Goal: Task Accomplishment & Management: Manage account settings

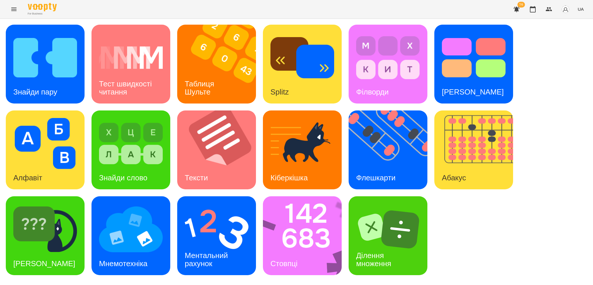
click at [13, 14] on button "Menu" at bounding box center [14, 9] width 14 height 14
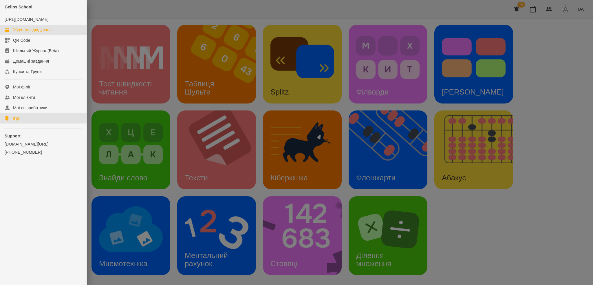
click at [36, 35] on link "Журнал відвідувань" at bounding box center [43, 30] width 87 height 10
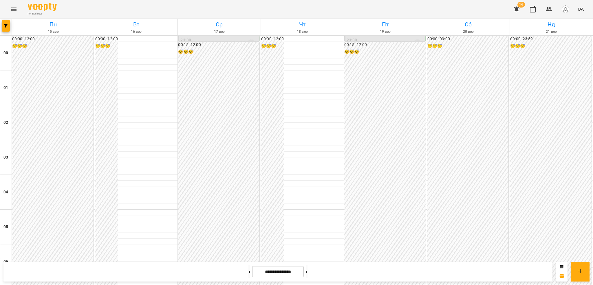
scroll to position [288, 0]
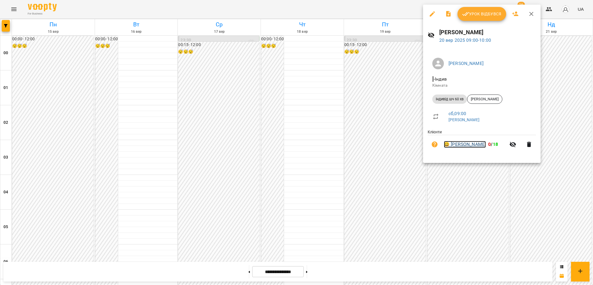
click at [349, 144] on link "😀 Софія Шевченко" at bounding box center [465, 144] width 42 height 7
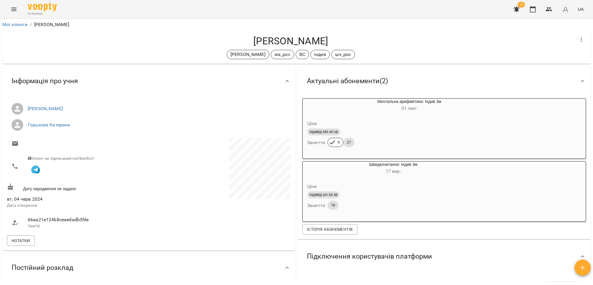
click at [12, 11] on icon "Menu" at bounding box center [13, 9] width 7 height 7
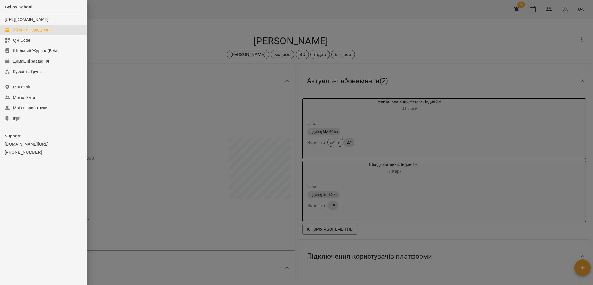
click at [36, 33] on div "Журнал відвідувань" at bounding box center [32, 30] width 39 height 6
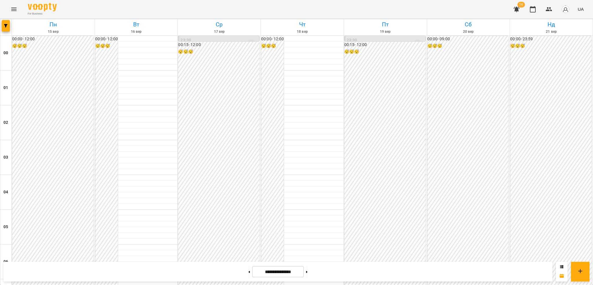
scroll to position [295, 0]
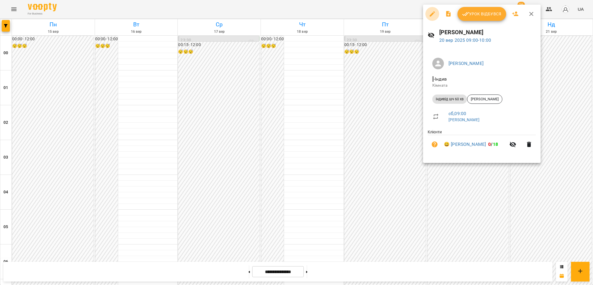
click at [349, 14] on icon "button" at bounding box center [432, 13] width 5 height 5
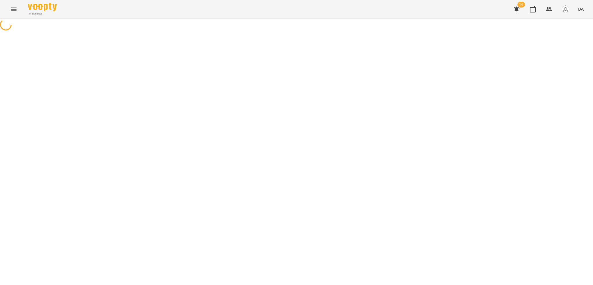
select select "**********"
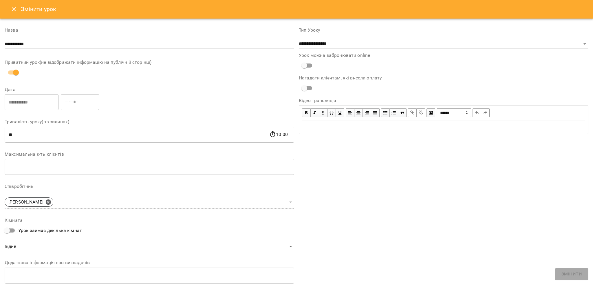
click at [12, 13] on button "Close" at bounding box center [14, 9] width 14 height 14
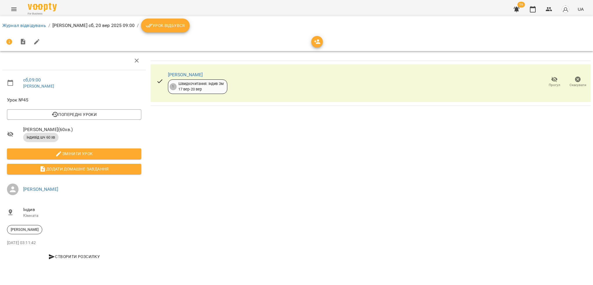
click at [16, 9] on icon "Menu" at bounding box center [13, 9] width 7 height 7
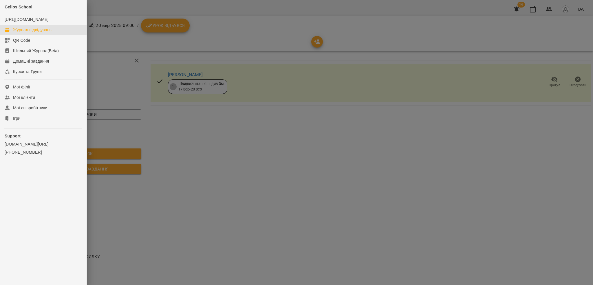
click at [31, 33] on div "Журнал відвідувань" at bounding box center [32, 30] width 39 height 6
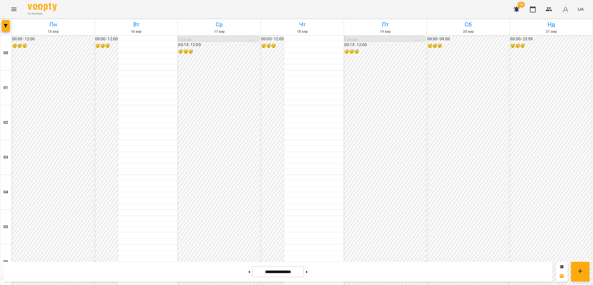
click at [12, 9] on icon "Menu" at bounding box center [13, 9] width 5 height 3
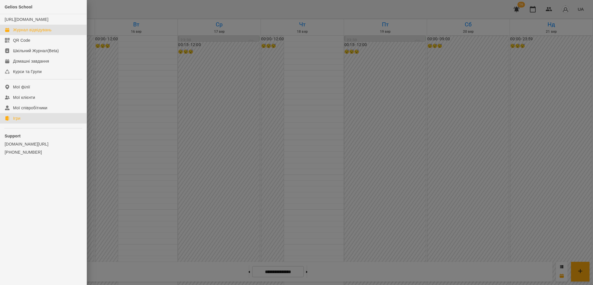
click at [19, 121] on div "Ігри" at bounding box center [16, 118] width 7 height 6
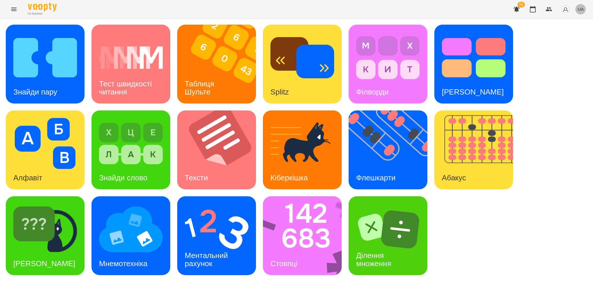
click at [349, 10] on span "UA" at bounding box center [581, 9] width 6 height 6
click at [349, 47] on div "Русский" at bounding box center [570, 43] width 30 height 10
click at [135, 91] on div "Тест скорости чтения" at bounding box center [130, 87] width 79 height 31
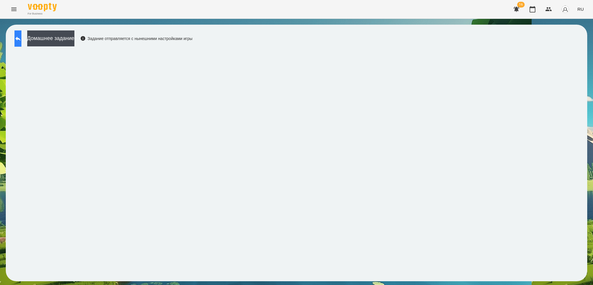
click at [21, 42] on button at bounding box center [17, 38] width 7 height 16
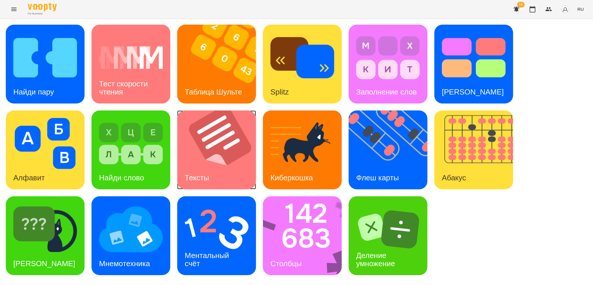
click at [233, 168] on img at bounding box center [220, 149] width 86 height 79
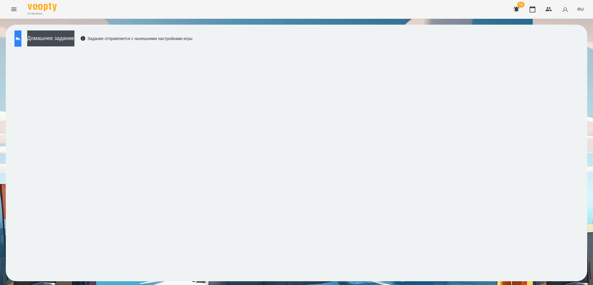
click at [21, 39] on icon at bounding box center [17, 38] width 7 height 7
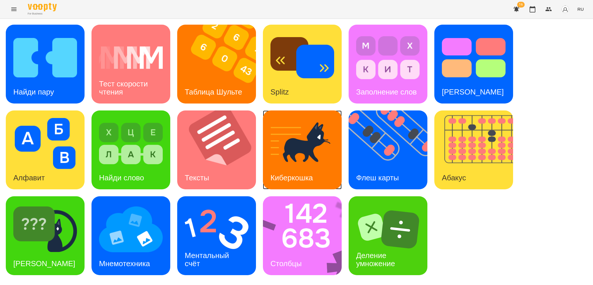
click at [292, 157] on img at bounding box center [302, 143] width 64 height 51
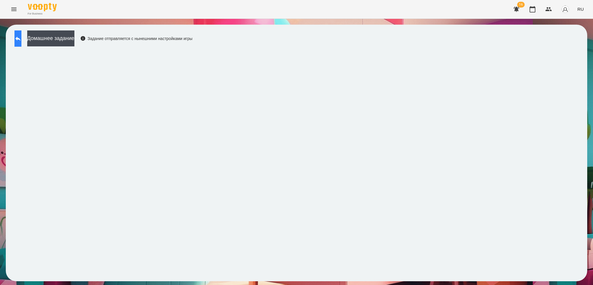
click at [21, 37] on button at bounding box center [17, 38] width 7 height 16
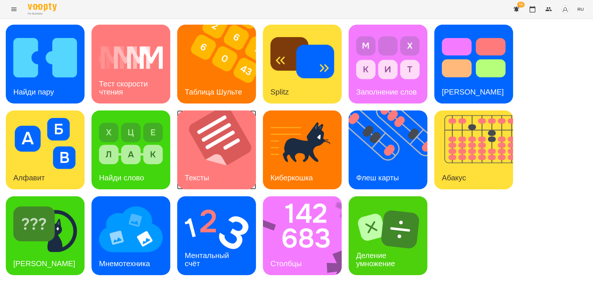
click at [210, 164] on img at bounding box center [220, 149] width 86 height 79
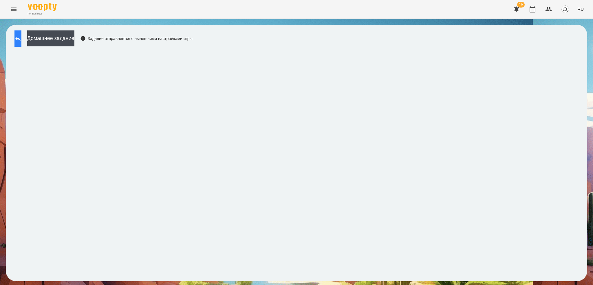
click at [21, 39] on icon at bounding box center [17, 38] width 5 height 4
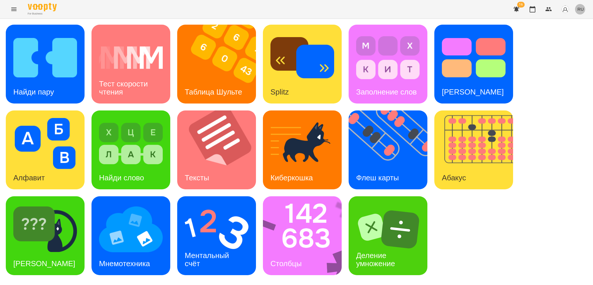
click at [349, 10] on span "RU" at bounding box center [580, 9] width 6 height 6
click at [349, 35] on div "Українська" at bounding box center [570, 33] width 30 height 10
drag, startPoint x: 535, startPoint y: 131, endPoint x: 543, endPoint y: 149, distance: 19.4
click at [349, 149] on div "Знайди пару Тест швидкості читання Таблиця Шульте Splitz Філворди Тест Струпа А…" at bounding box center [296, 150] width 581 height 250
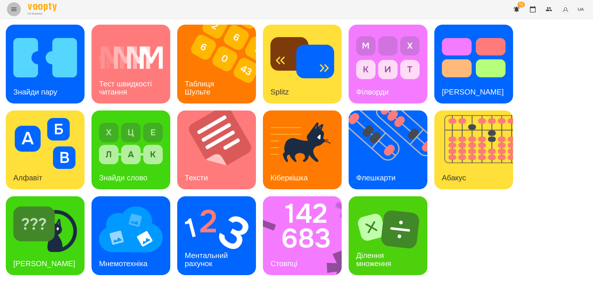
click at [10, 8] on button "Menu" at bounding box center [14, 9] width 14 height 14
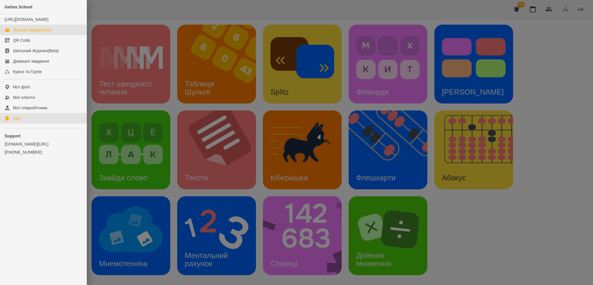
click at [43, 33] on div "Журнал відвідувань" at bounding box center [32, 30] width 39 height 6
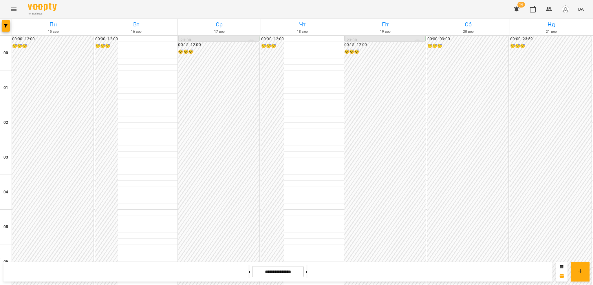
scroll to position [292, 0]
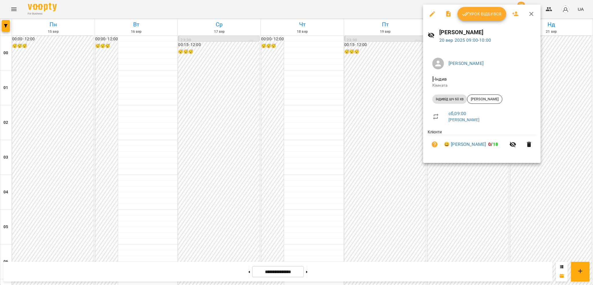
click at [349, 12] on icon "button" at bounding box center [432, 13] width 7 height 7
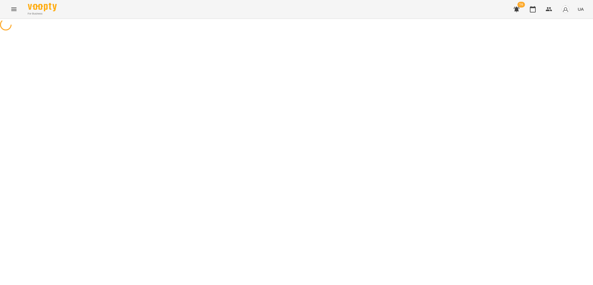
select select "**********"
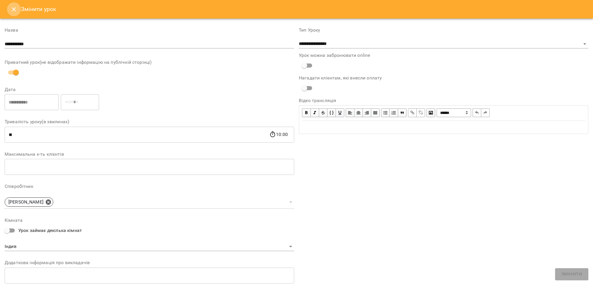
click at [18, 9] on button "Close" at bounding box center [14, 9] width 14 height 14
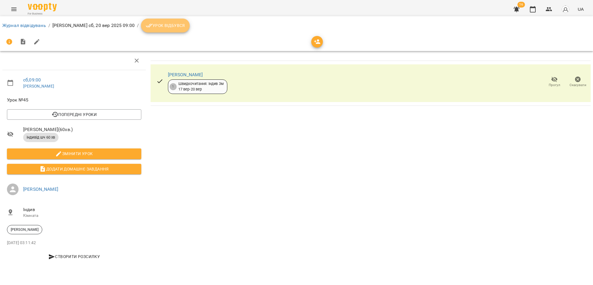
click at [152, 25] on span "Урок відбувся" at bounding box center [165, 25] width 39 height 7
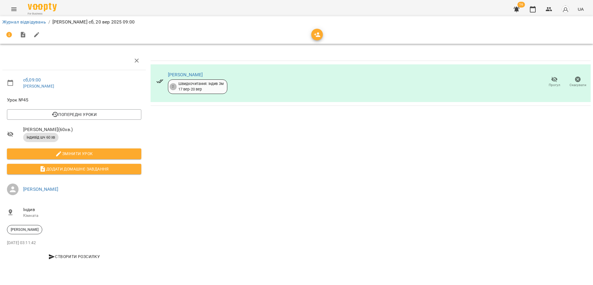
click at [20, 14] on div "For Business 16 UA" at bounding box center [296, 9] width 593 height 19
click at [15, 10] on icon "Menu" at bounding box center [13, 9] width 5 height 3
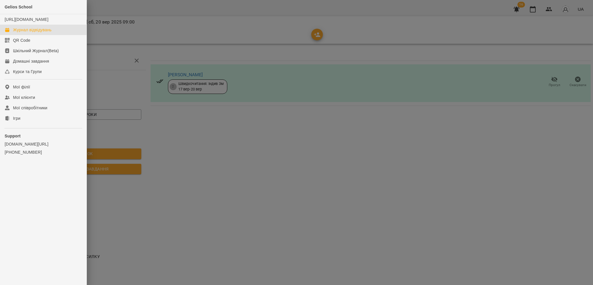
click at [53, 35] on link "Журнал відвідувань" at bounding box center [43, 30] width 87 height 10
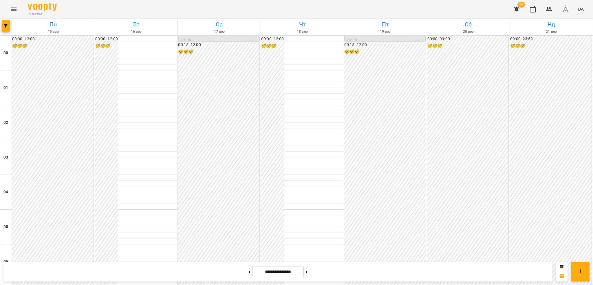
scroll to position [337, 0]
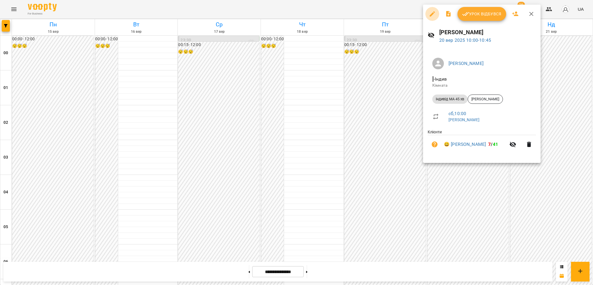
click at [431, 14] on icon "button" at bounding box center [432, 13] width 5 height 5
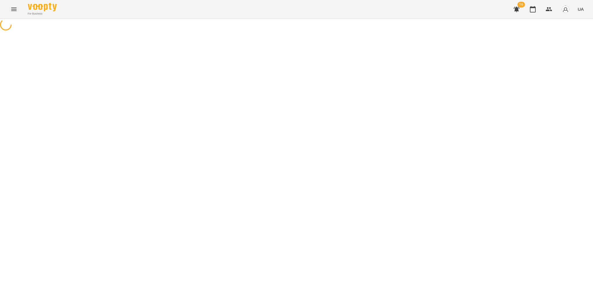
select select "**********"
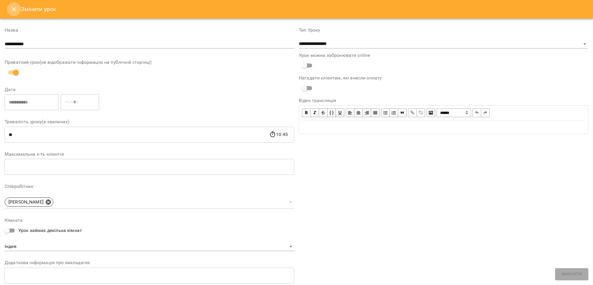
click at [15, 11] on icon "Close" at bounding box center [13, 9] width 7 height 7
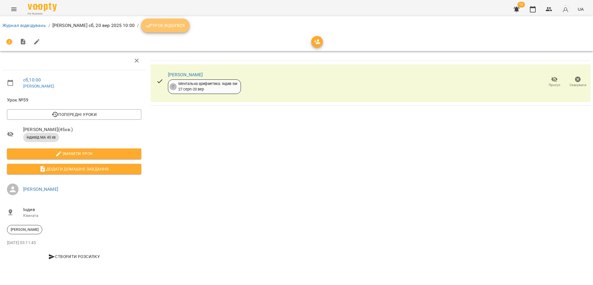
click at [161, 28] on span "Урок відбувся" at bounding box center [165, 25] width 39 height 7
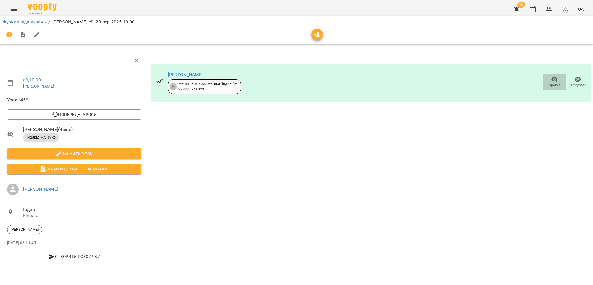
click at [557, 81] on icon "button" at bounding box center [554, 79] width 7 height 7
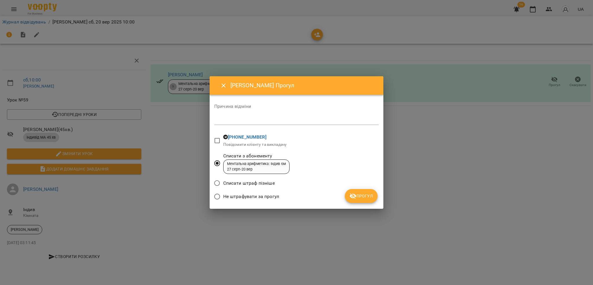
click at [230, 116] on div "*" at bounding box center [296, 120] width 164 height 9
type textarea "**********"
click at [367, 193] on span "Прогул" at bounding box center [360, 195] width 23 height 7
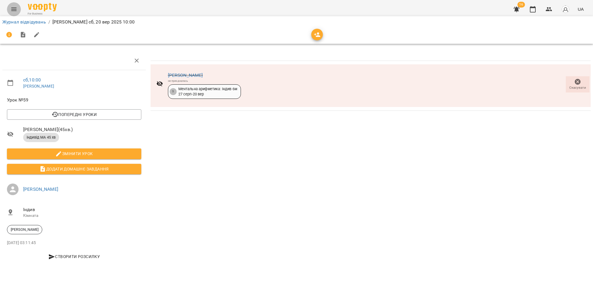
click at [17, 8] on button "Menu" at bounding box center [14, 9] width 14 height 14
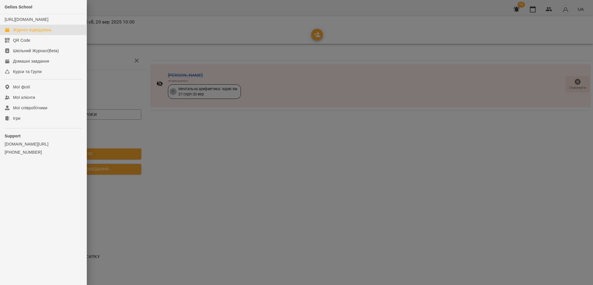
click at [37, 33] on div "Журнал відвідувань" at bounding box center [32, 30] width 39 height 6
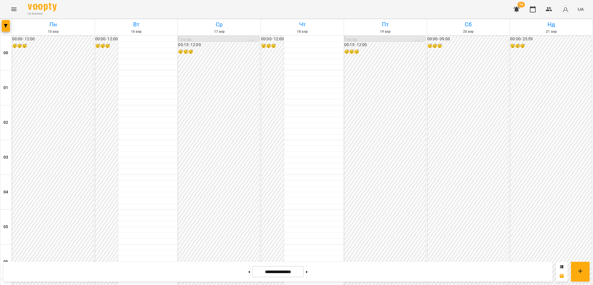
scroll to position [437, 0]
